Goal: Find specific page/section

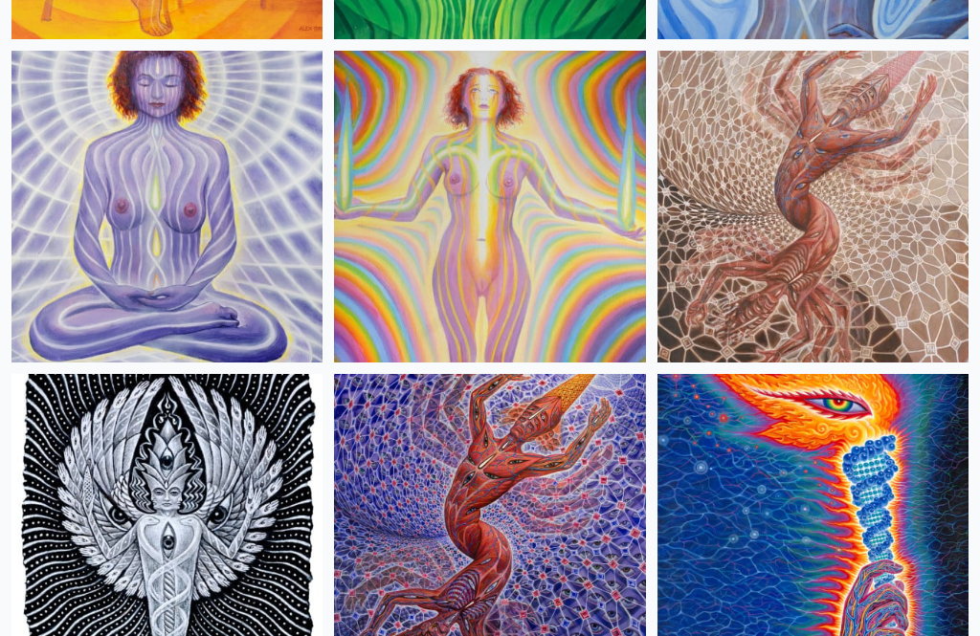
scroll to position [2436, 0]
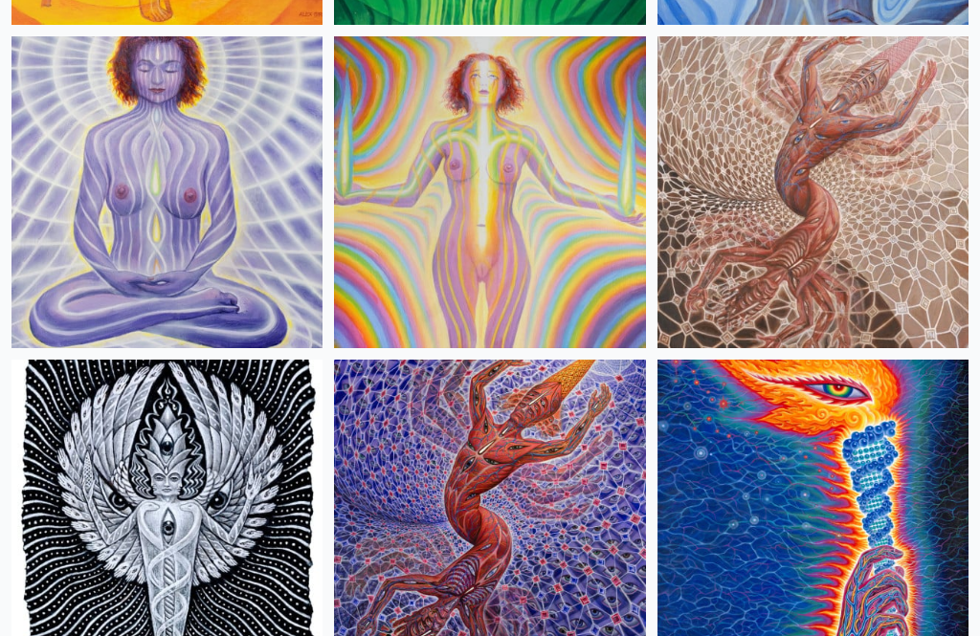
click at [858, 218] on img at bounding box center [812, 191] width 311 height 311
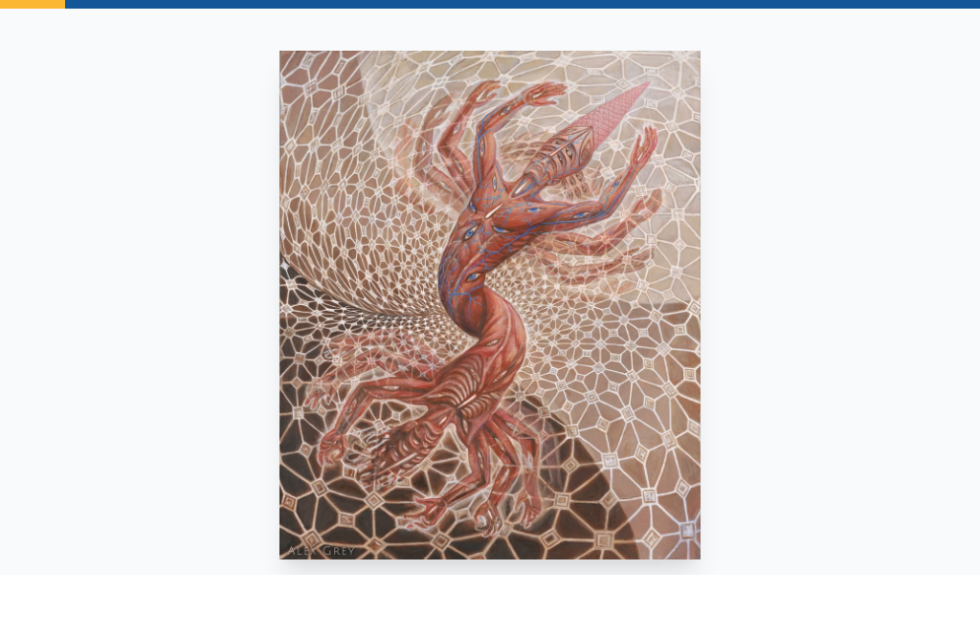
scroll to position [95, 0]
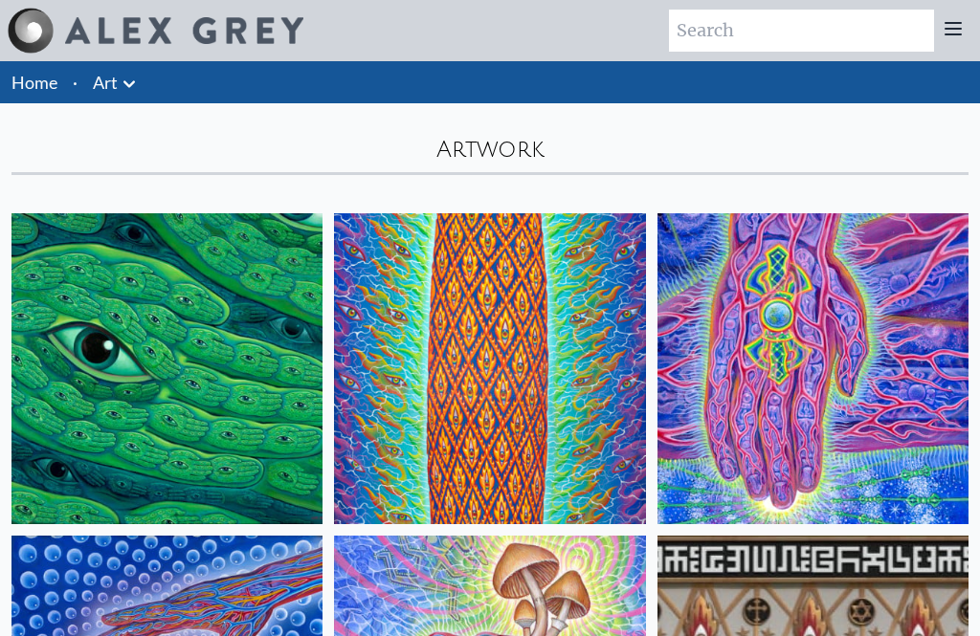
click at [124, 82] on icon at bounding box center [128, 83] width 11 height 7
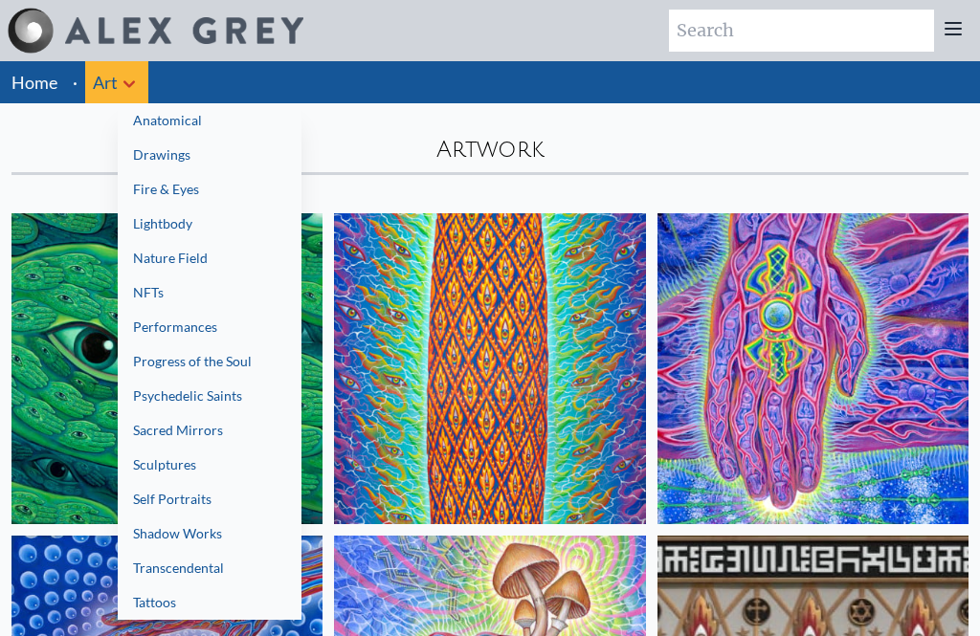
click at [166, 297] on link "NFTs" at bounding box center [210, 293] width 184 height 34
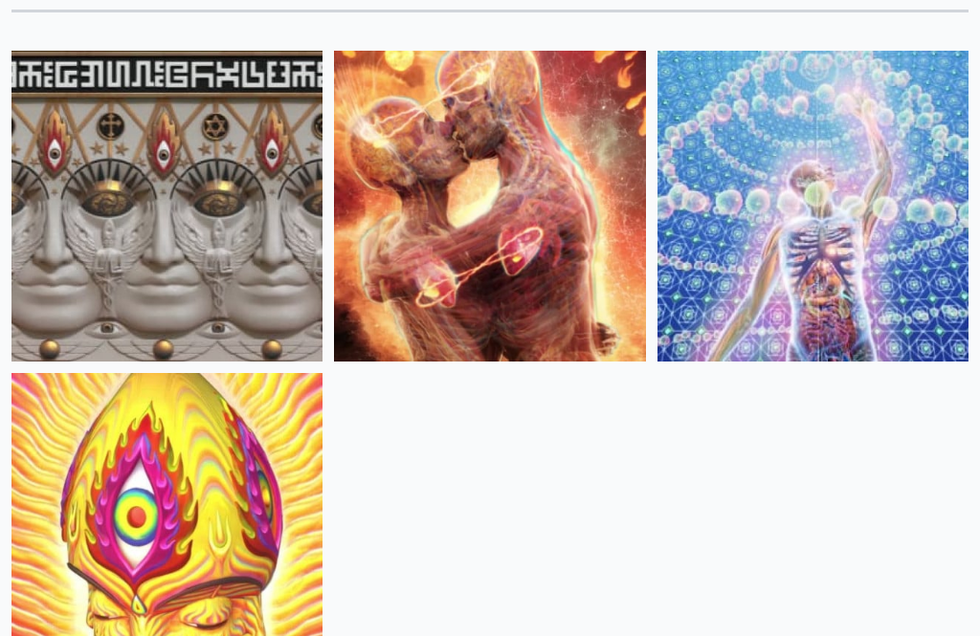
scroll to position [166, 0]
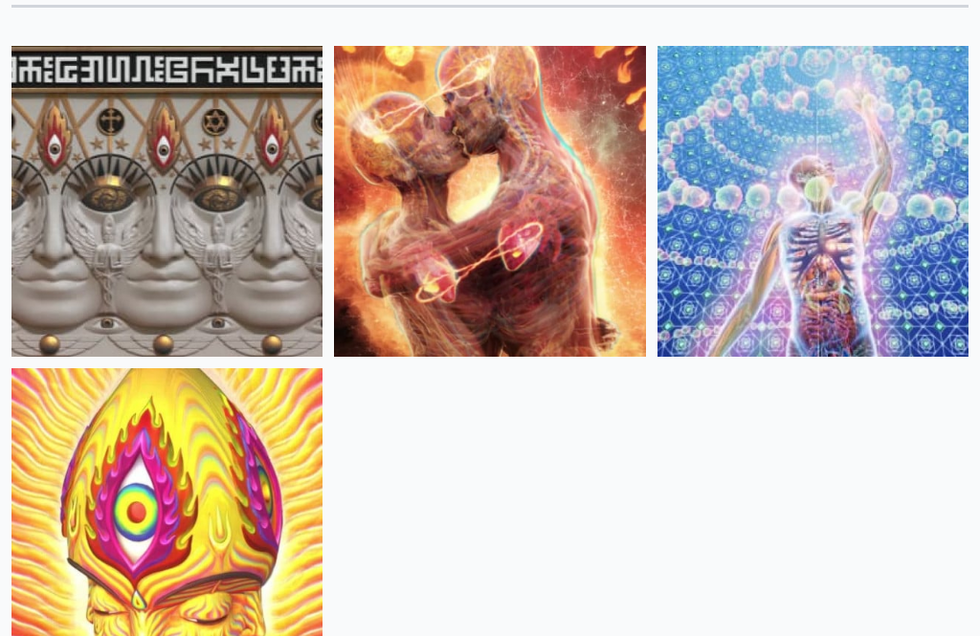
click at [894, 282] on img at bounding box center [812, 202] width 311 height 311
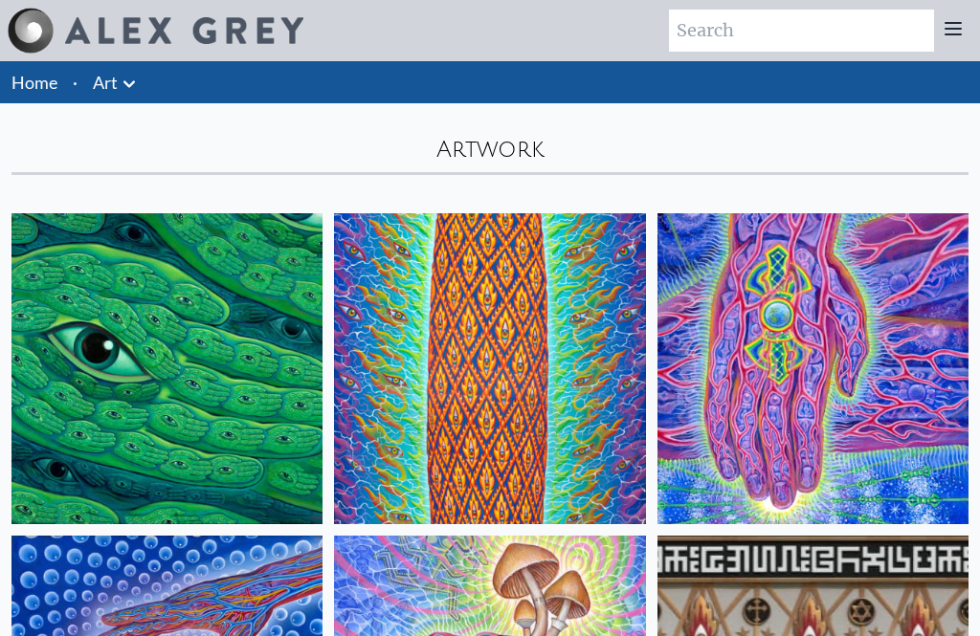
click at [136, 88] on icon at bounding box center [129, 84] width 23 height 23
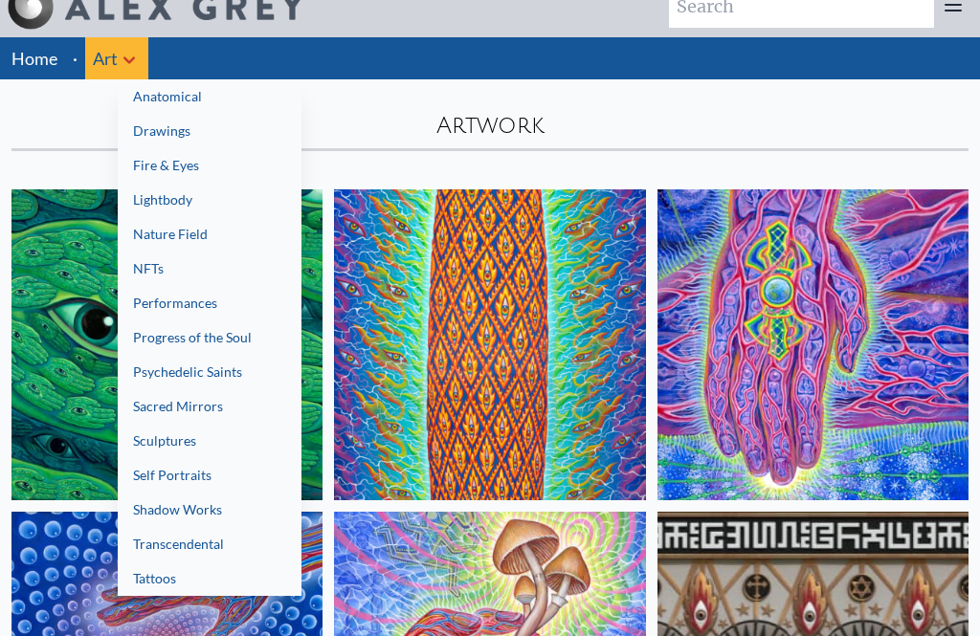
scroll to position [24, 0]
click at [388, 100] on div at bounding box center [490, 318] width 980 height 636
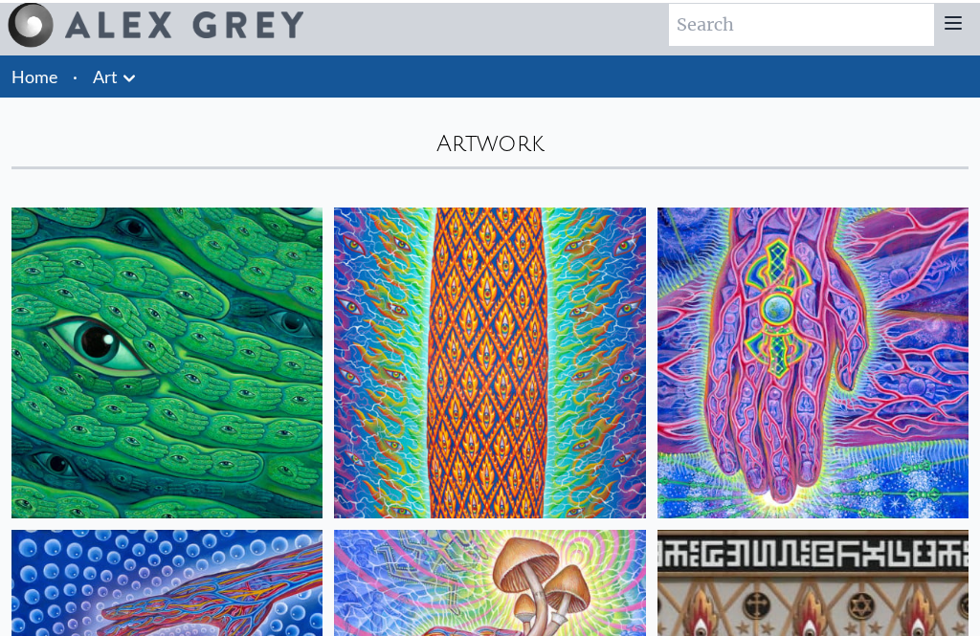
scroll to position [0, 0]
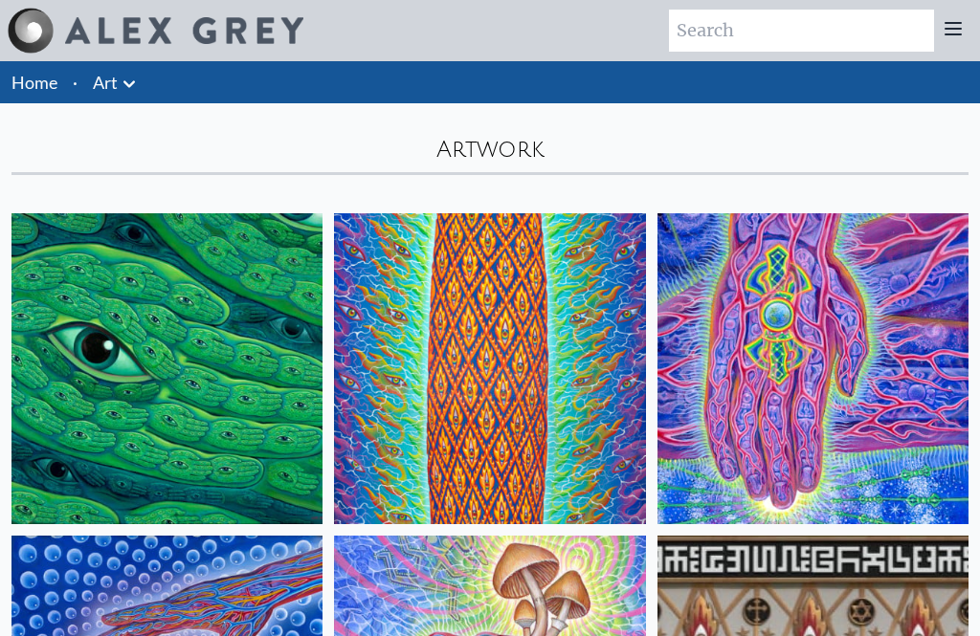
click at [820, 32] on input "search" at bounding box center [801, 31] width 265 height 42
type input "Tool"
click at [73, 91] on li "·" at bounding box center [75, 82] width 20 height 42
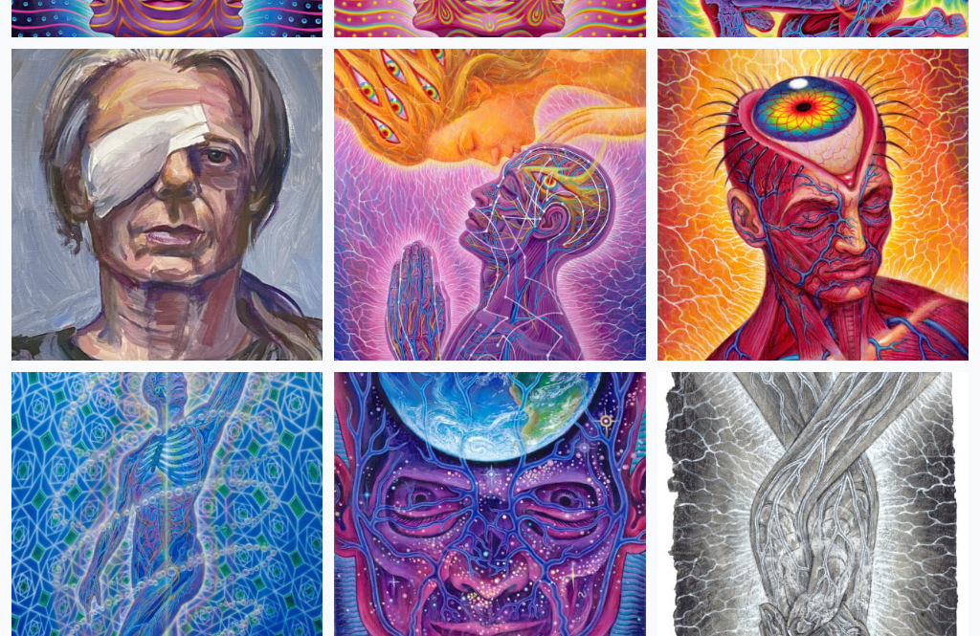
scroll to position [5973, 0]
